Goal: Task Accomplishment & Management: Use online tool/utility

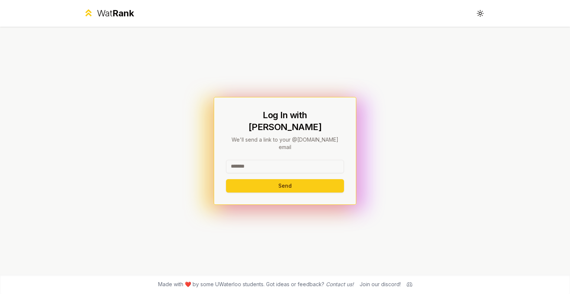
click at [279, 160] on input at bounding box center [285, 166] width 118 height 13
click at [293, 179] on button "Send" at bounding box center [285, 185] width 118 height 13
type input "********"
click at [226, 179] on button "Send" at bounding box center [285, 185] width 118 height 13
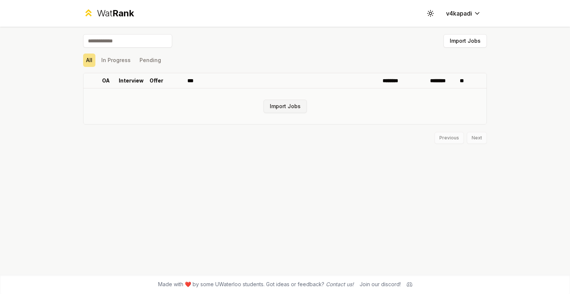
click at [297, 104] on button "Import Jobs" at bounding box center [285, 106] width 43 height 13
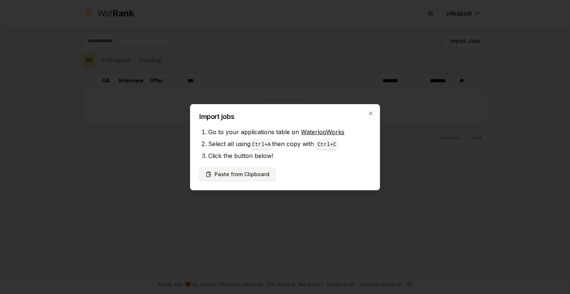
click at [239, 178] on button "Paste from Clipboard" at bounding box center [237, 173] width 77 height 13
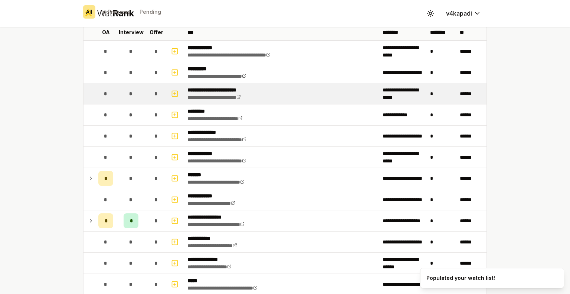
scroll to position [48, 0]
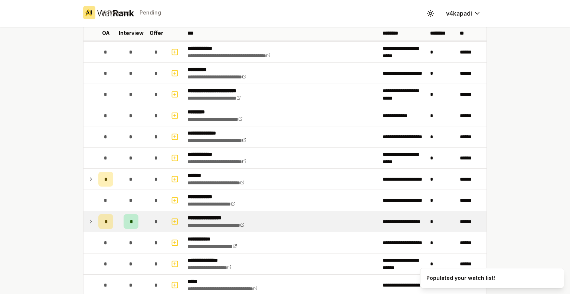
click at [88, 220] on icon at bounding box center [91, 221] width 6 height 9
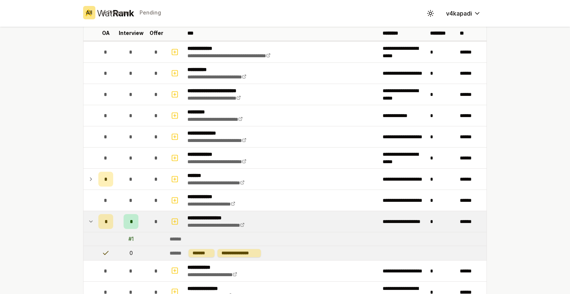
click at [88, 220] on icon at bounding box center [91, 221] width 6 height 9
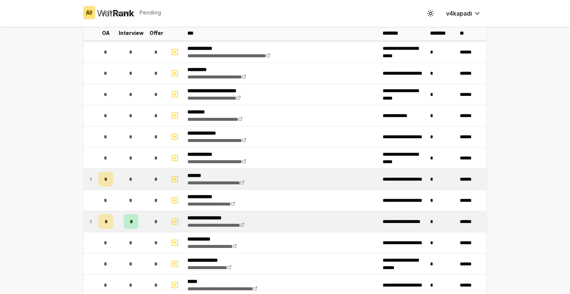
click at [89, 177] on icon at bounding box center [91, 179] width 6 height 9
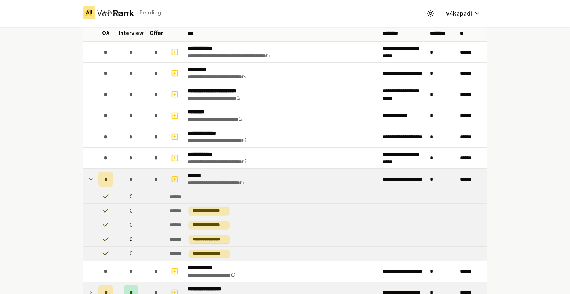
click at [89, 177] on icon at bounding box center [91, 179] width 6 height 9
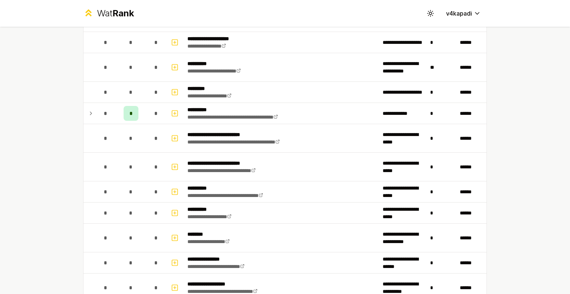
scroll to position [487, 0]
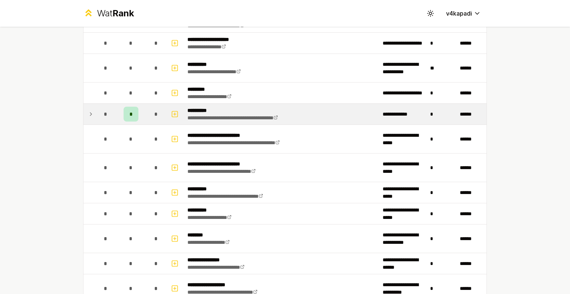
click at [88, 110] on icon at bounding box center [91, 114] width 6 height 9
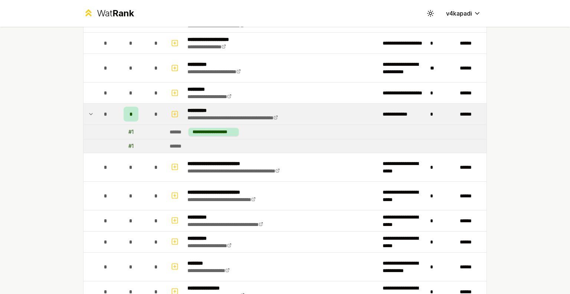
click at [88, 110] on icon at bounding box center [91, 114] width 6 height 9
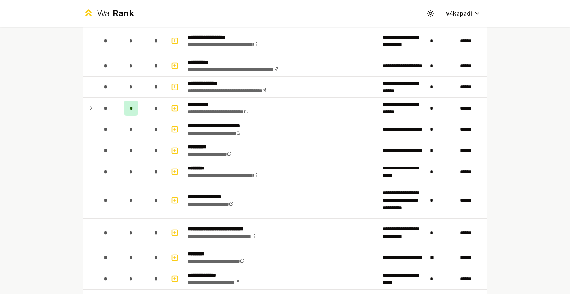
scroll to position [750, 0]
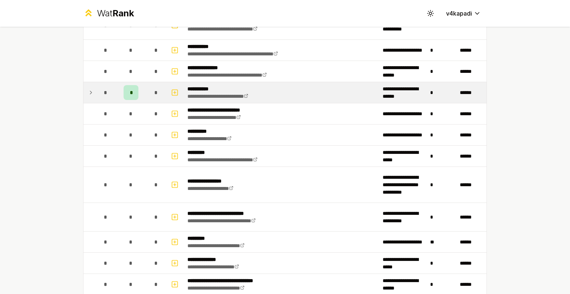
click at [88, 88] on icon at bounding box center [91, 92] width 6 height 9
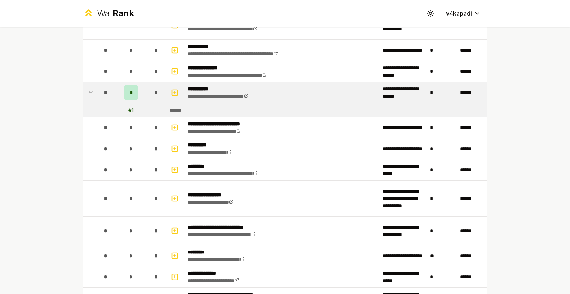
click at [88, 88] on icon at bounding box center [91, 92] width 6 height 9
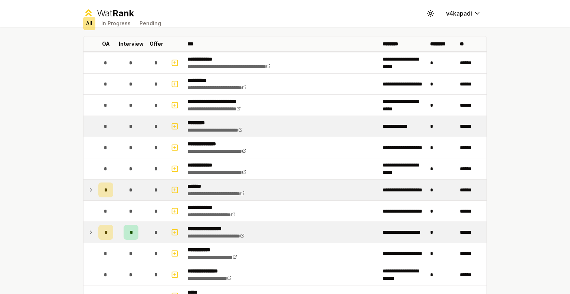
scroll to position [0, 0]
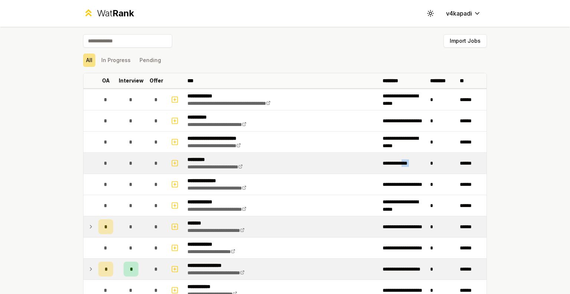
drag, startPoint x: 428, startPoint y: 163, endPoint x: 409, endPoint y: 160, distance: 20.0
click at [409, 160] on tr "**********" at bounding box center [285, 163] width 403 height 21
click at [418, 163] on td "**********" at bounding box center [404, 163] width 48 height 21
